Goal: Information Seeking & Learning: Learn about a topic

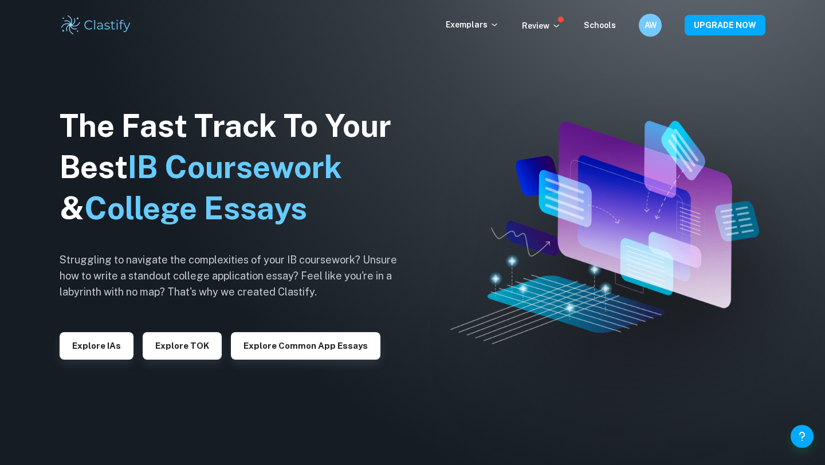
click at [86, 367] on div "The Fast Track To Your Best IB Coursework & College Essays Struggling to naviga…" at bounding box center [237, 233] width 355 height 392
click at [86, 355] on button "Explore IAs" at bounding box center [97, 345] width 74 height 27
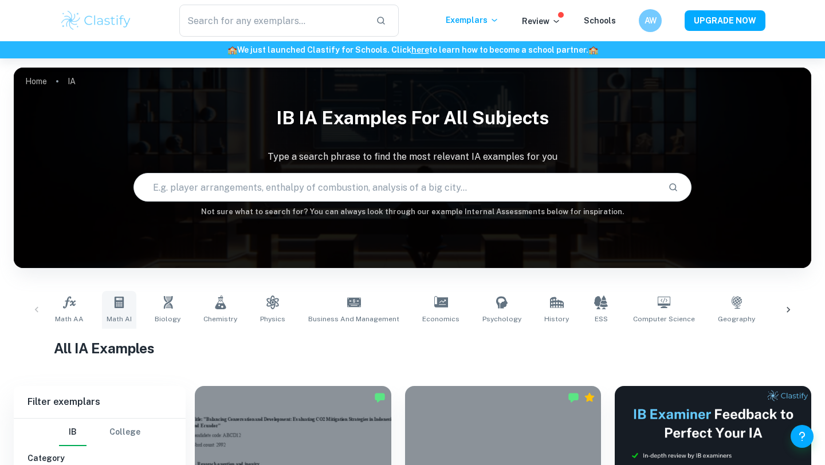
click at [125, 306] on icon at bounding box center [119, 303] width 14 height 14
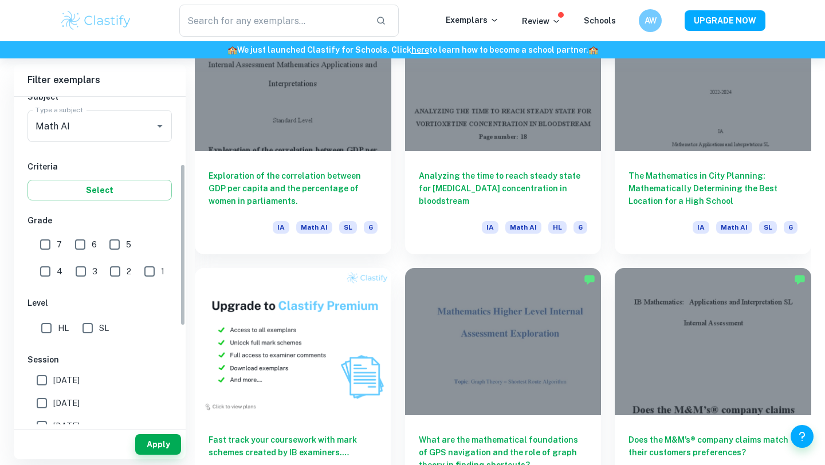
scroll to position [139, 0]
click at [47, 247] on input "7" at bounding box center [45, 244] width 23 height 23
checkbox input "true"
click at [72, 247] on input "6" at bounding box center [80, 244] width 23 height 23
click at [75, 244] on input "6" at bounding box center [80, 244] width 23 height 23
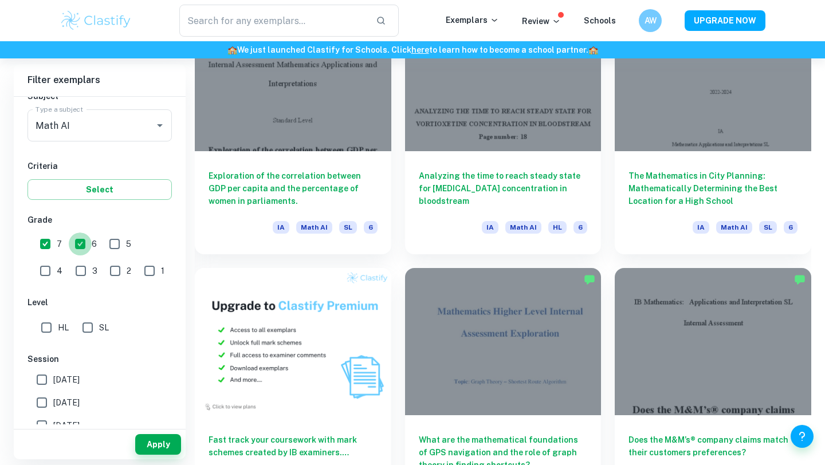
checkbox input "false"
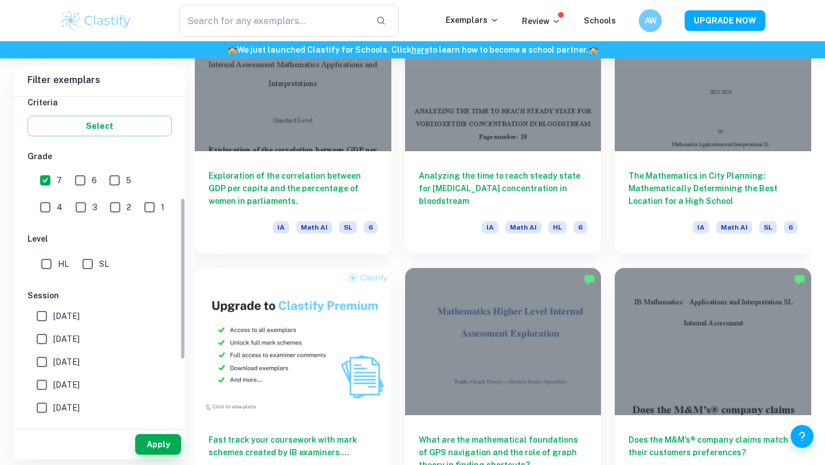
scroll to position [204, 0]
click at [85, 270] on input "SL" at bounding box center [87, 261] width 23 height 23
checkbox input "true"
click at [81, 182] on input "6" at bounding box center [80, 178] width 23 height 23
checkbox input "true"
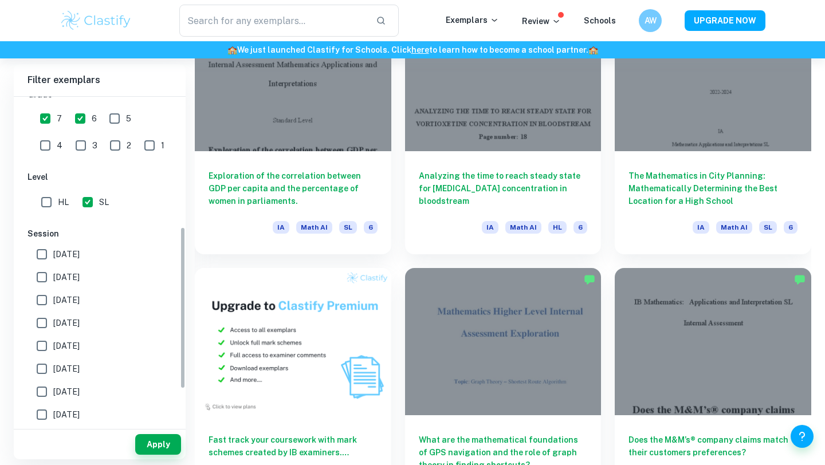
scroll to position [270, 0]
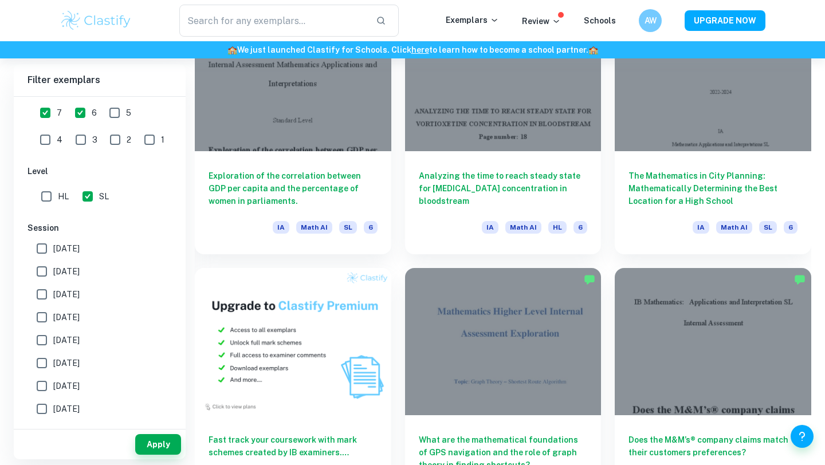
click at [95, 245] on label "[DATE]" at bounding box center [96, 248] width 132 height 23
click at [53, 245] on input "[DATE]" at bounding box center [41, 248] width 23 height 23
checkbox input "true"
click at [96, 262] on label "[DATE]" at bounding box center [96, 271] width 132 height 23
click at [53, 262] on input "[DATE]" at bounding box center [41, 271] width 23 height 23
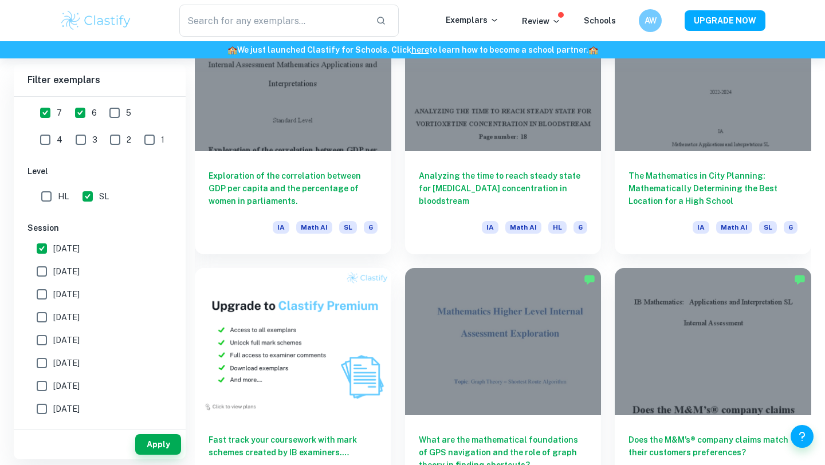
checkbox input "true"
click at [156, 448] on button "Apply" at bounding box center [158, 444] width 46 height 21
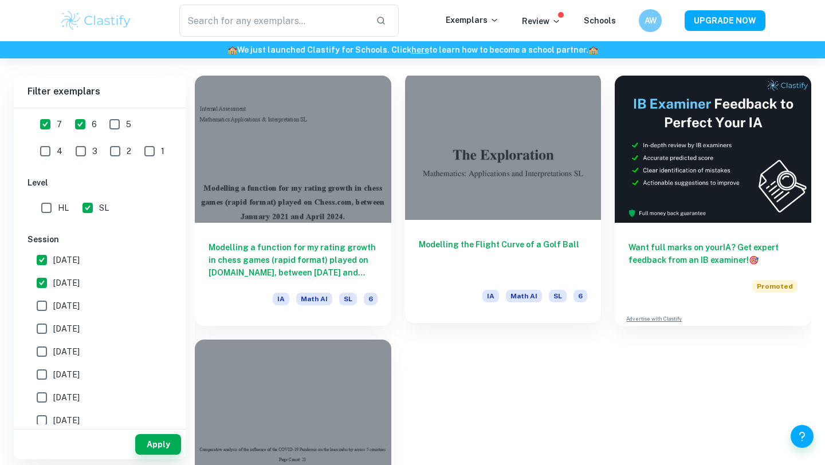
scroll to position [312, 0]
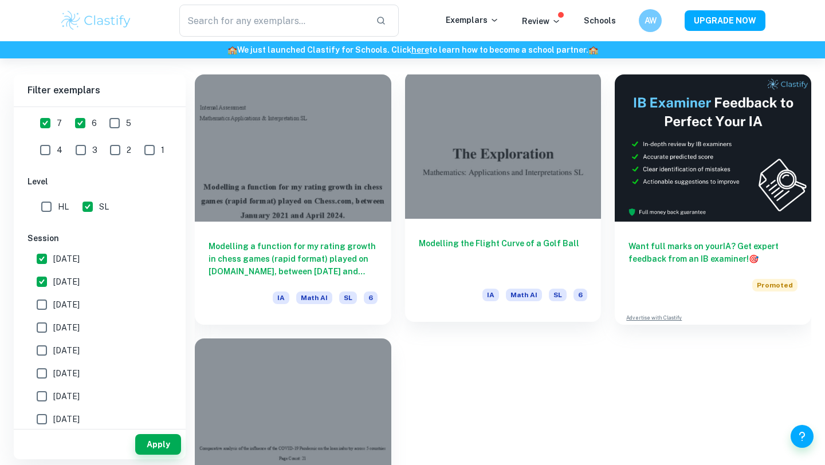
click at [525, 137] on div at bounding box center [503, 145] width 196 height 147
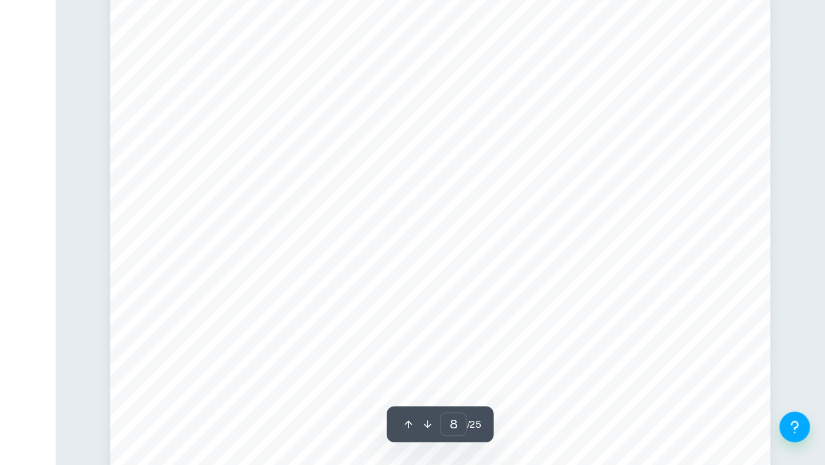
scroll to position [4756, 0]
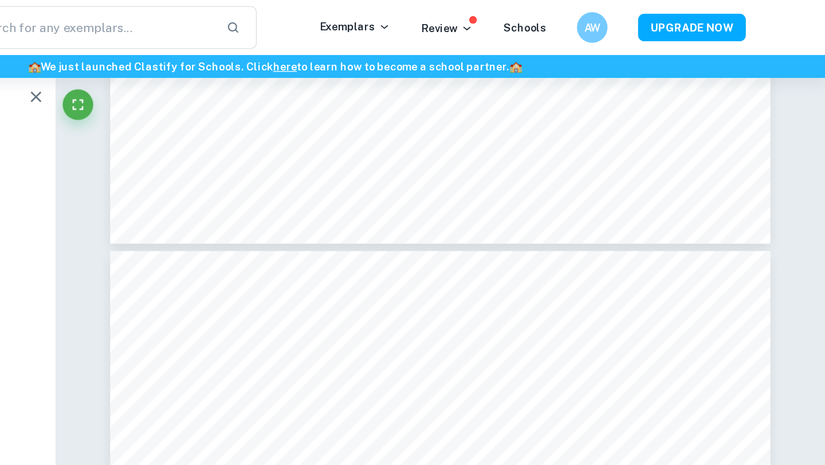
type input "3"
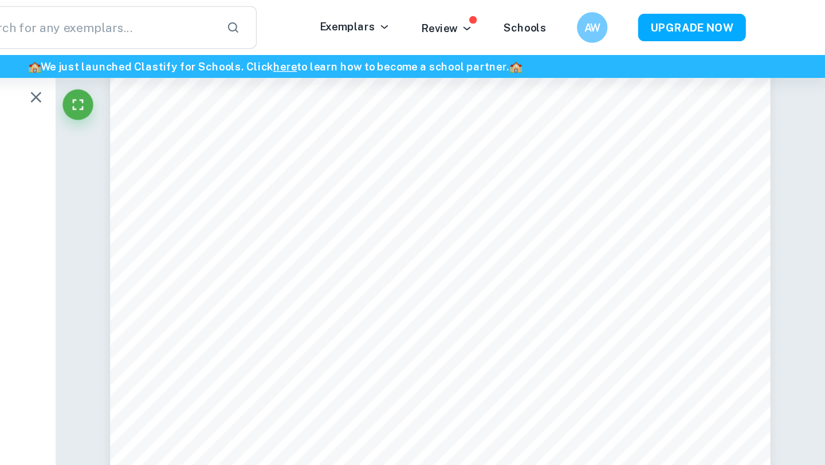
scroll to position [1525, 0]
